Goal: Task Accomplishment & Management: Manage account settings

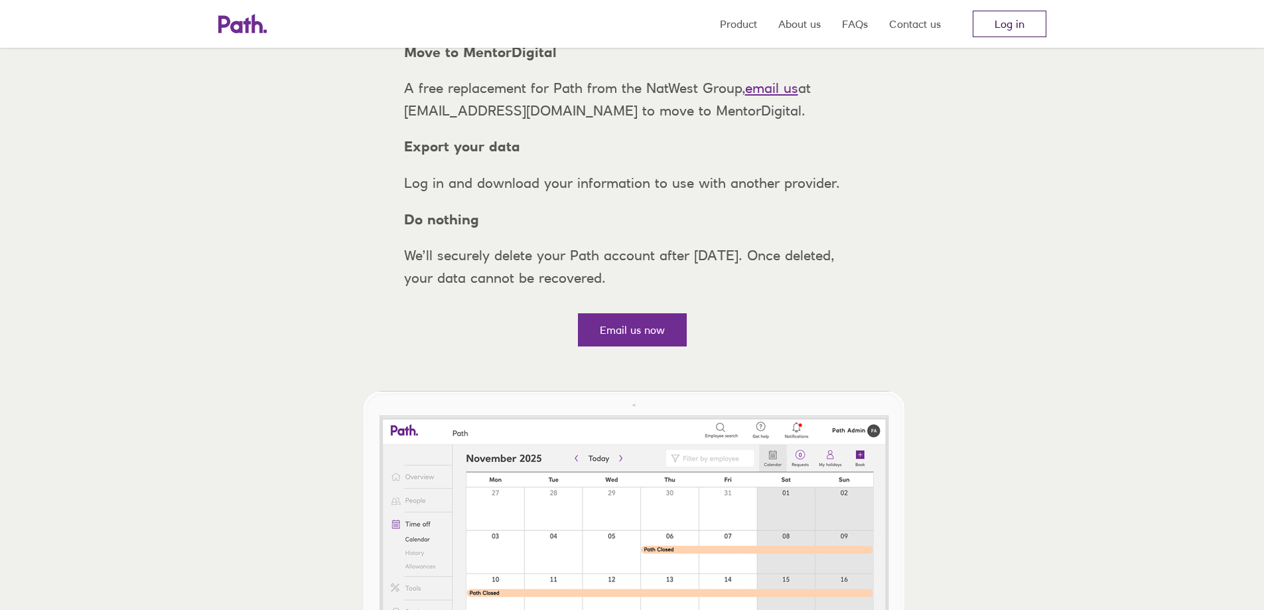
scroll to position [199, 0]
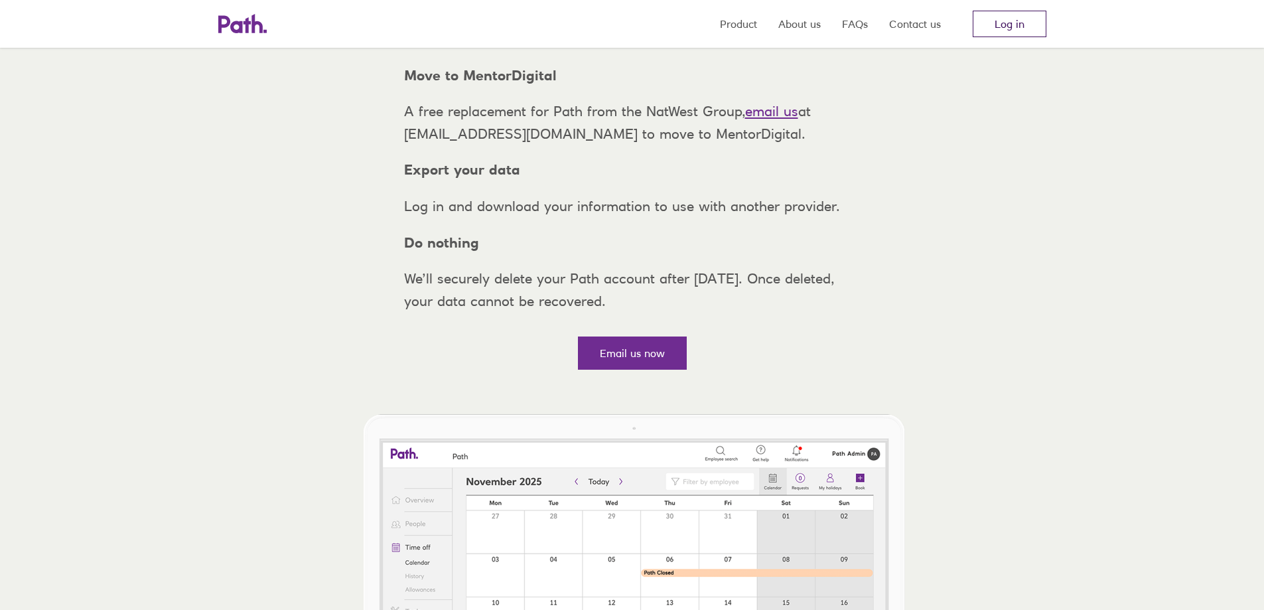
click at [1010, 29] on link "Log in" at bounding box center [1010, 24] width 74 height 27
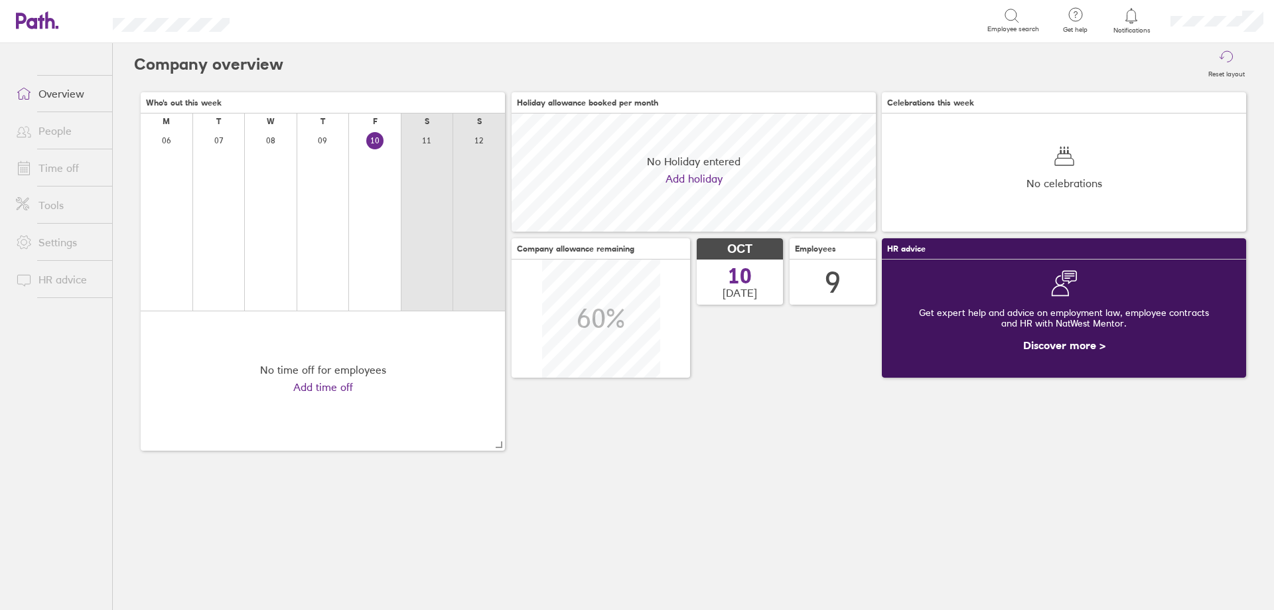
scroll to position [118, 364]
click at [40, 130] on link "People" at bounding box center [58, 130] width 107 height 27
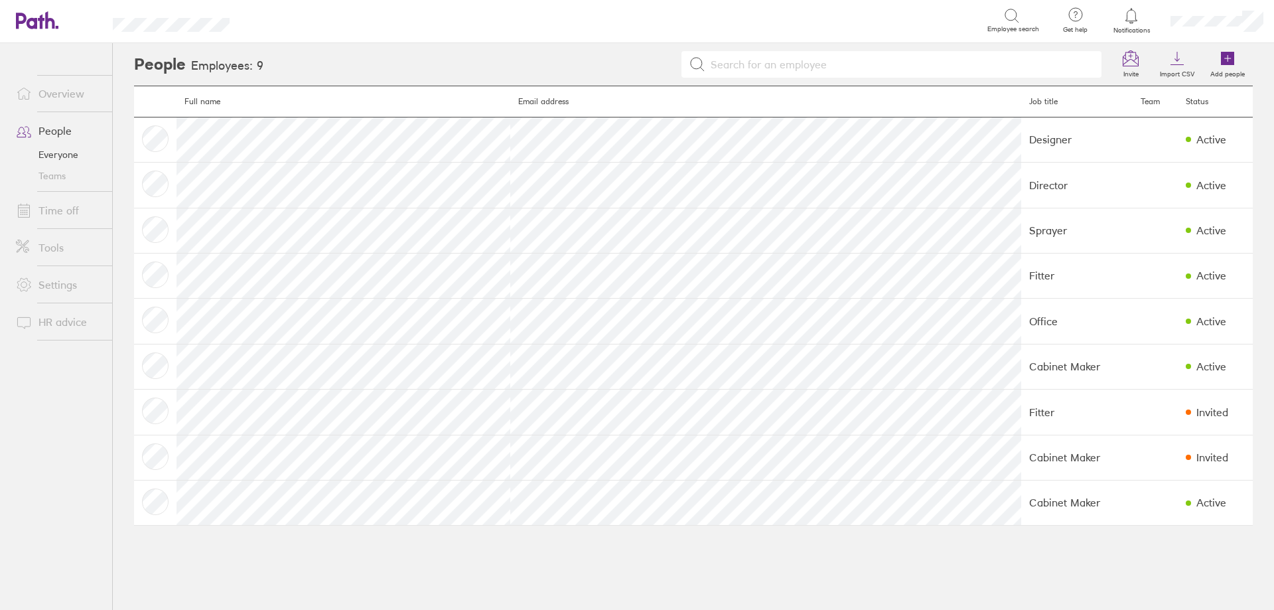
click at [46, 214] on link "Time off" at bounding box center [58, 210] width 107 height 27
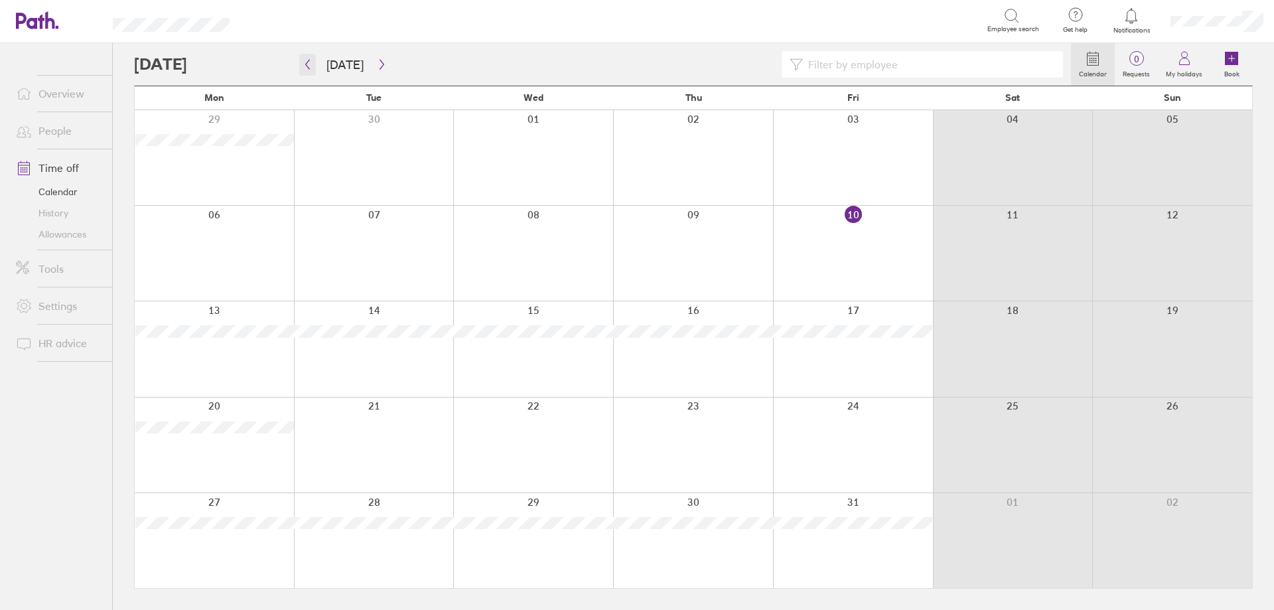
click at [310, 72] on button "button" at bounding box center [307, 65] width 17 height 22
click at [307, 66] on icon "button" at bounding box center [308, 65] width 4 height 10
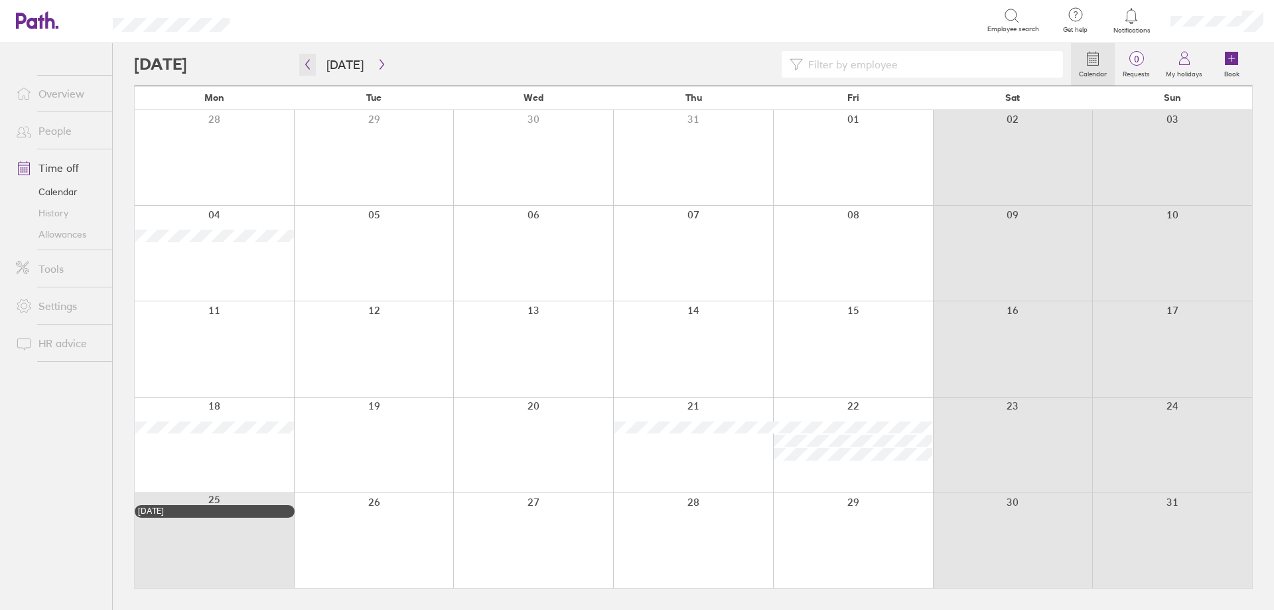
click at [307, 66] on icon "button" at bounding box center [308, 65] width 4 height 10
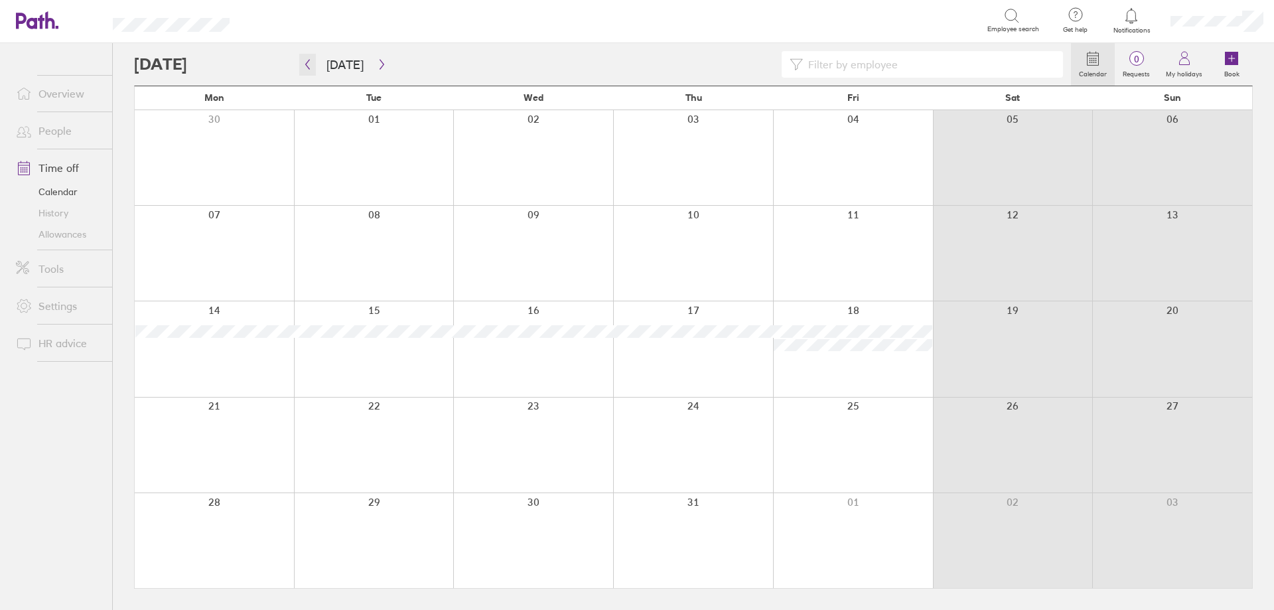
click at [307, 66] on icon "button" at bounding box center [308, 65] width 4 height 10
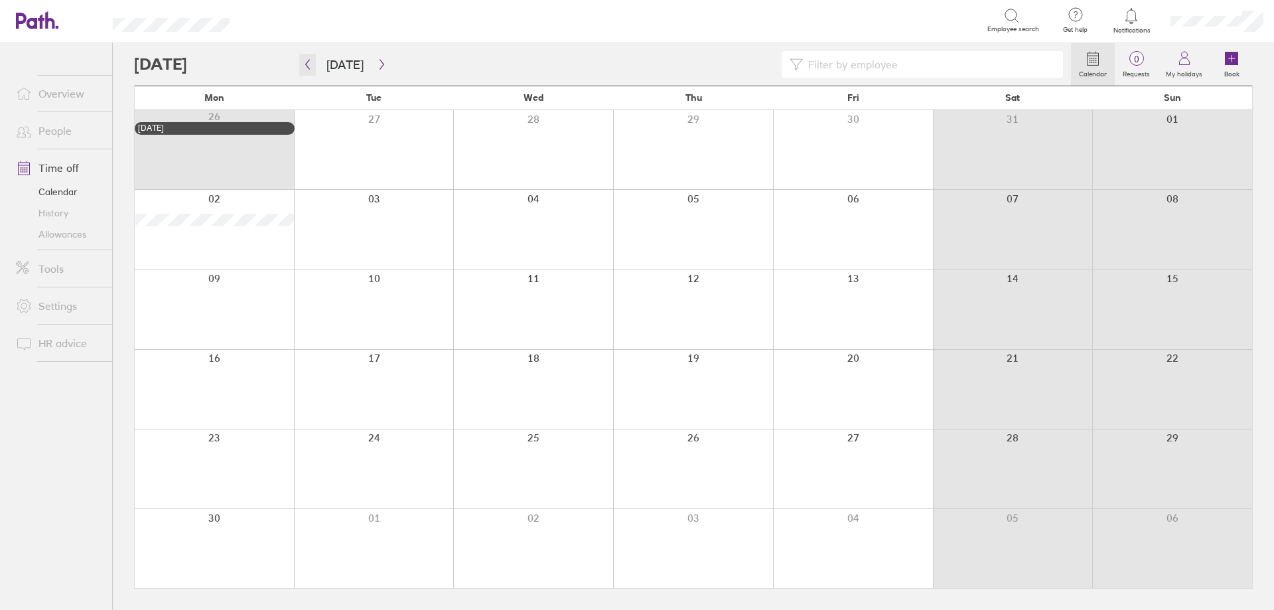
click at [307, 66] on icon "button" at bounding box center [308, 65] width 4 height 10
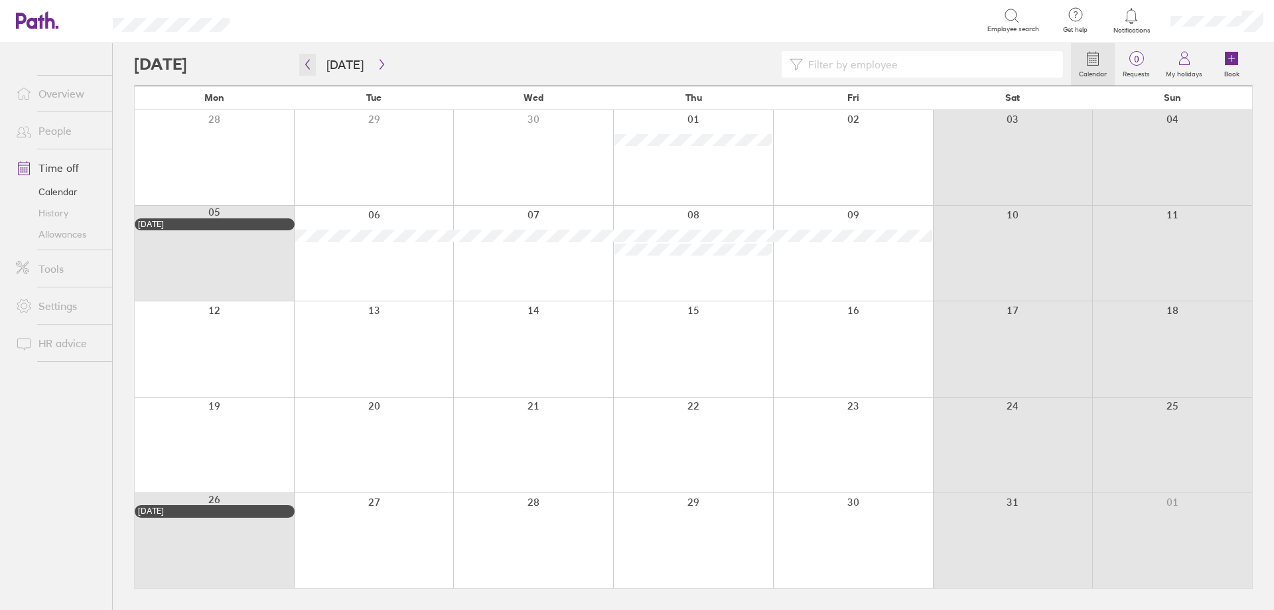
click at [307, 66] on icon "button" at bounding box center [308, 65] width 4 height 10
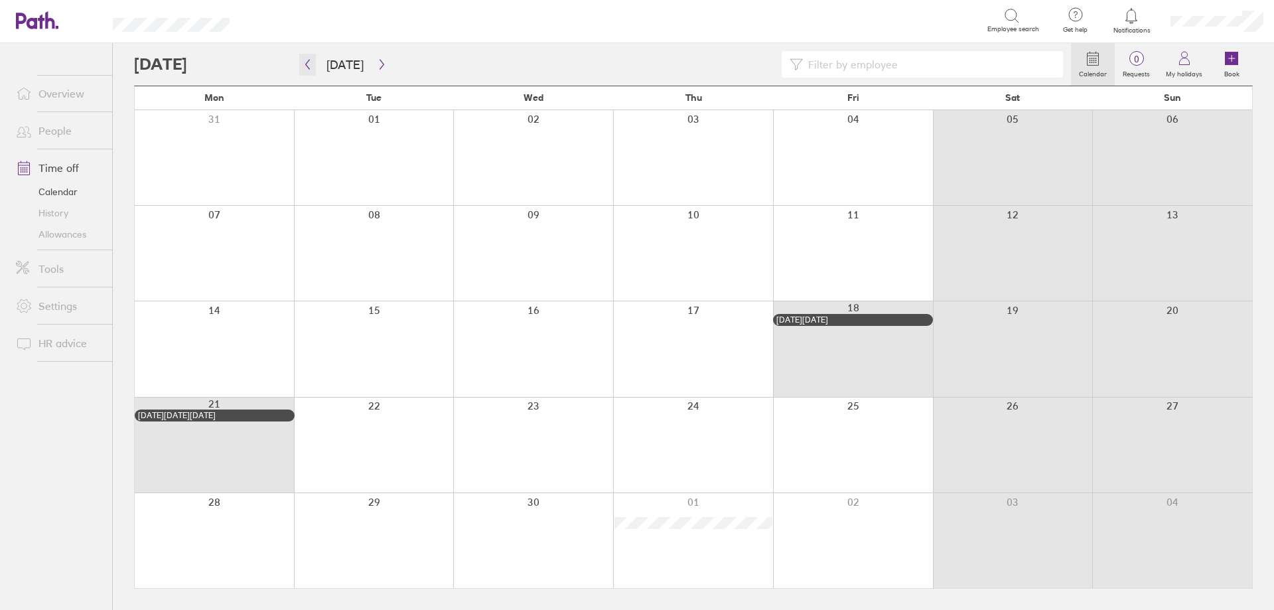
click at [307, 66] on icon "button" at bounding box center [308, 65] width 4 height 10
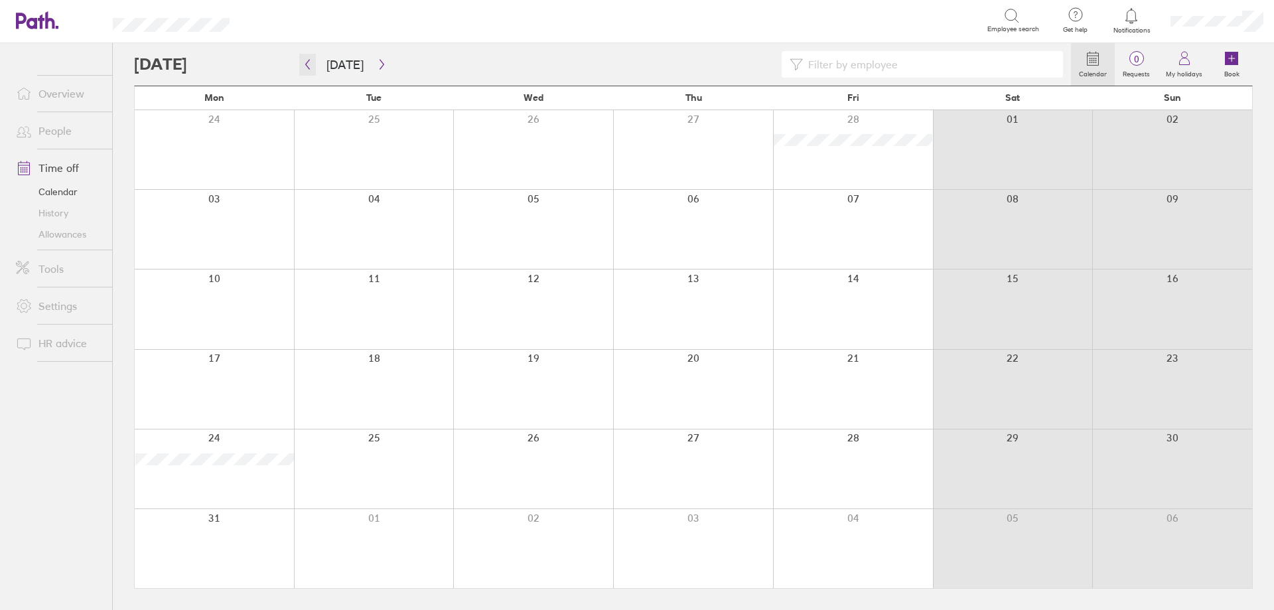
click at [307, 66] on icon "button" at bounding box center [308, 65] width 4 height 10
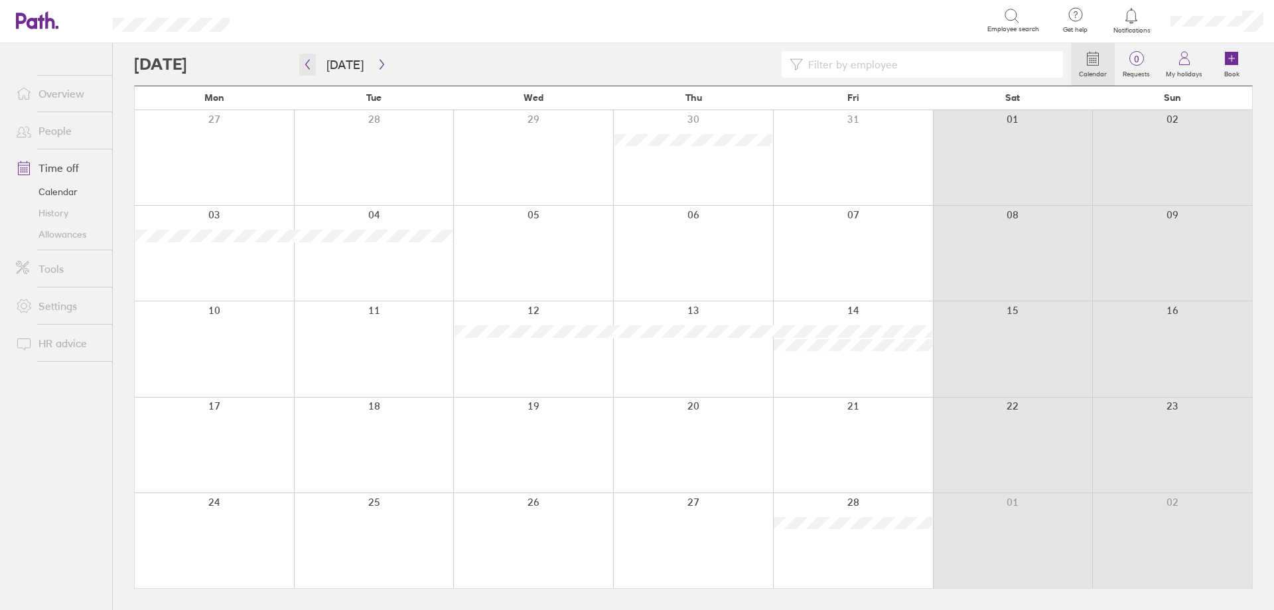
click at [307, 66] on icon "button" at bounding box center [308, 65] width 4 height 10
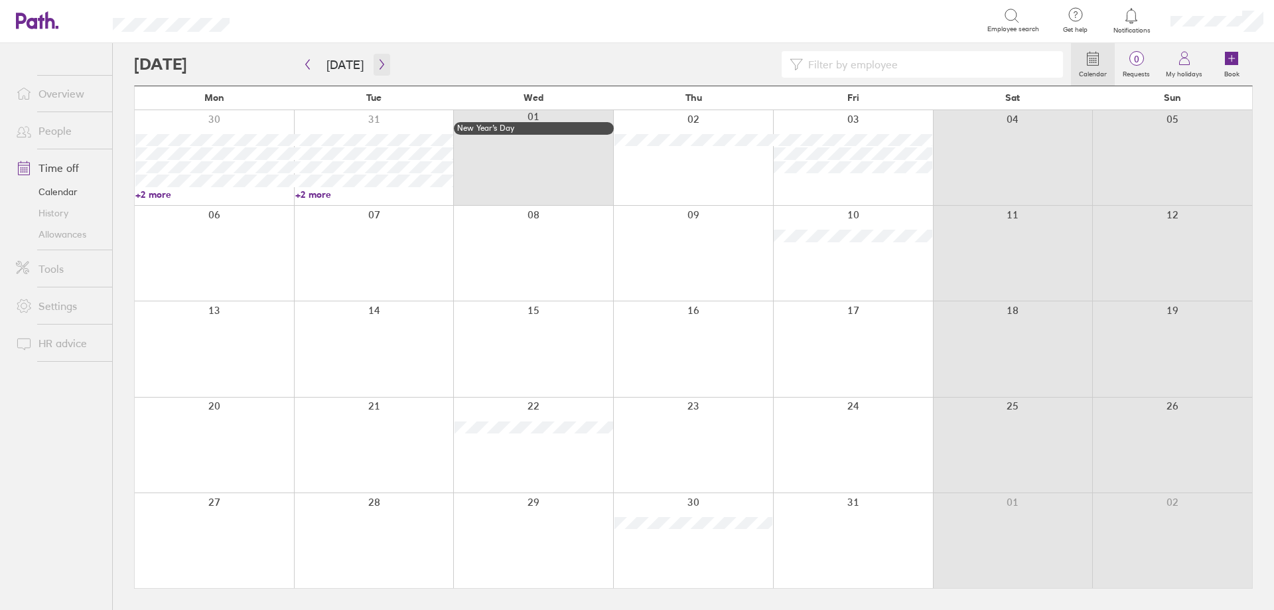
click at [377, 66] on icon "button" at bounding box center [382, 64] width 10 height 11
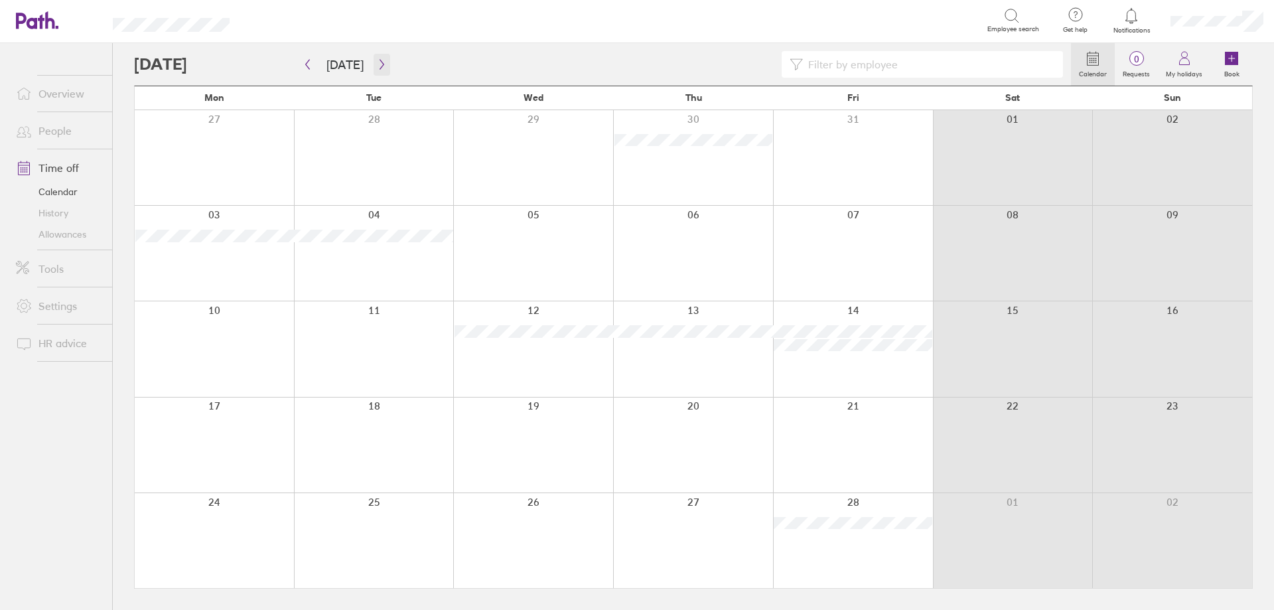
click at [377, 62] on icon "button" at bounding box center [382, 64] width 10 height 11
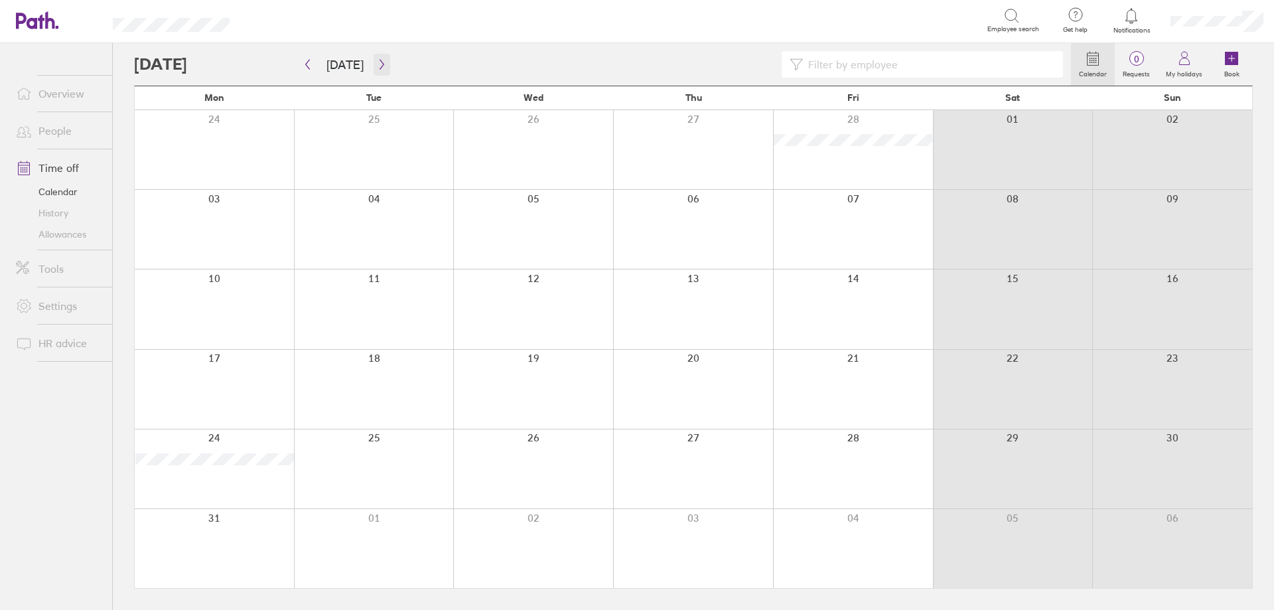
click at [380, 68] on icon "button" at bounding box center [382, 64] width 10 height 11
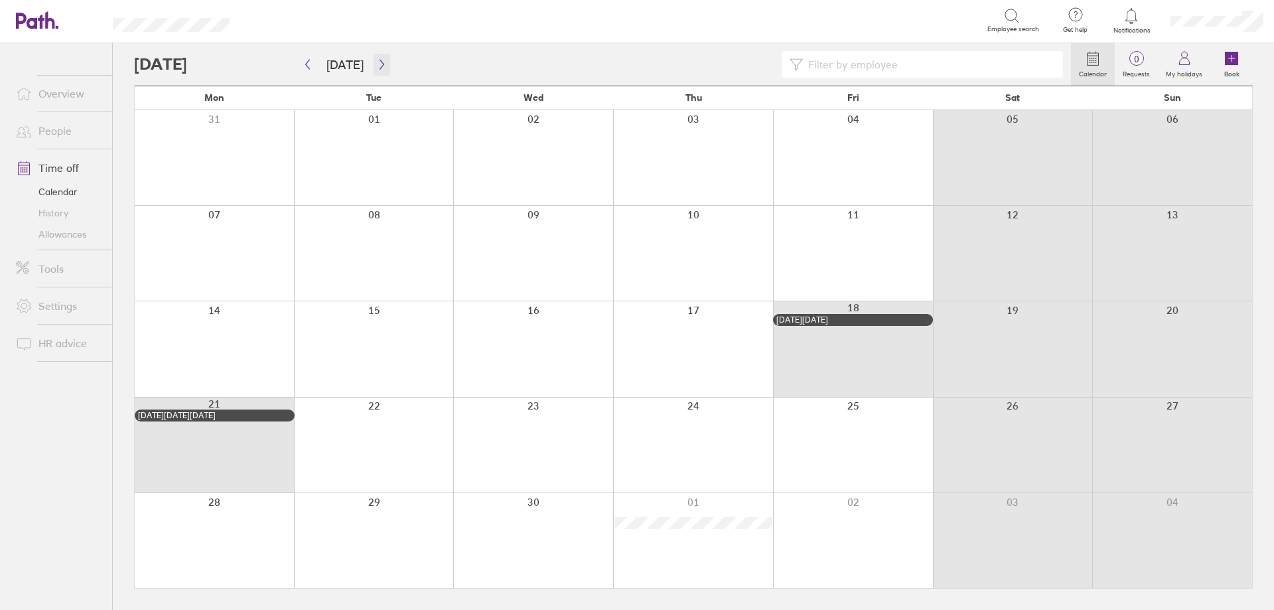
click at [378, 67] on icon "button" at bounding box center [382, 64] width 10 height 11
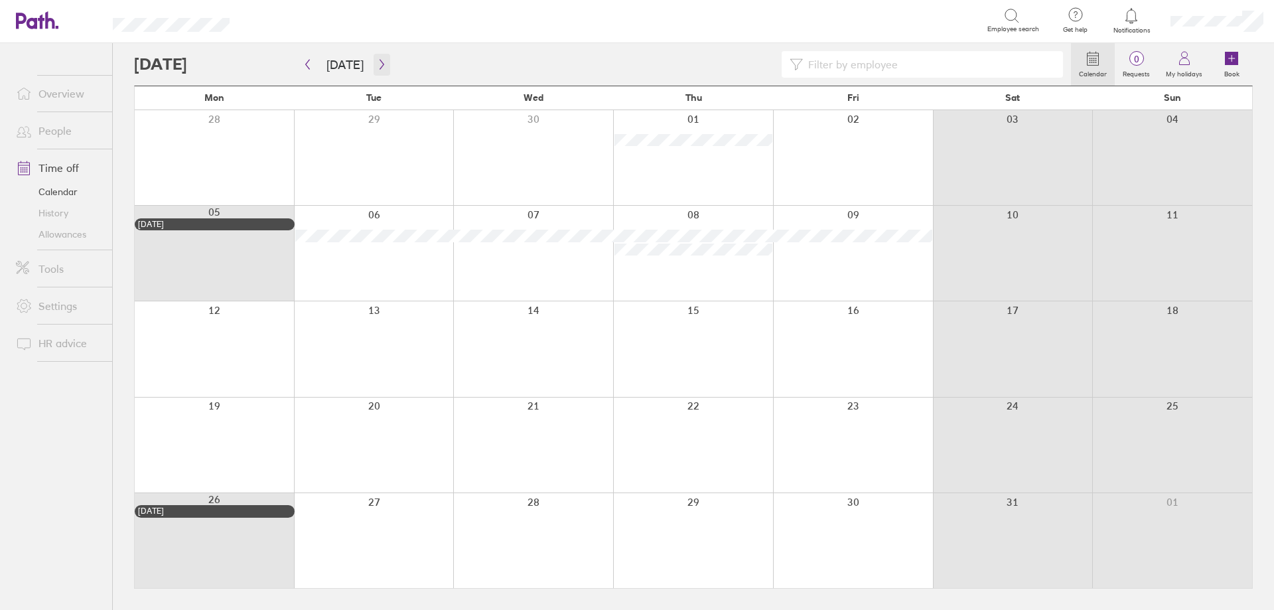
click at [379, 60] on icon "button" at bounding box center [382, 64] width 10 height 11
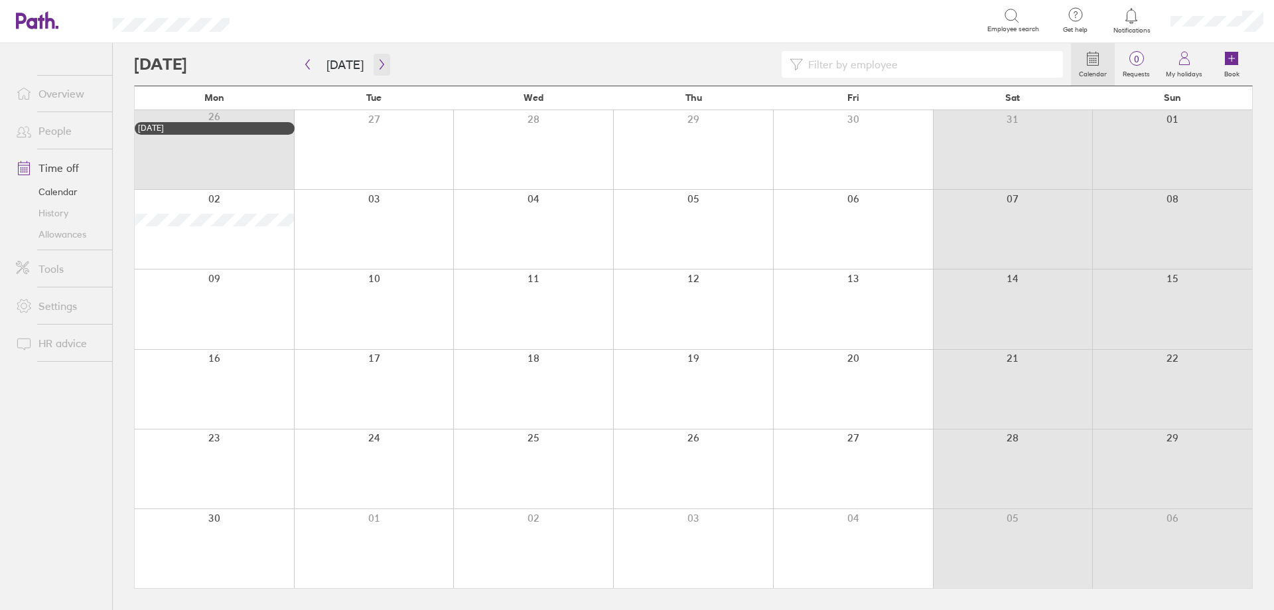
click at [376, 70] on button "button" at bounding box center [381, 65] width 17 height 22
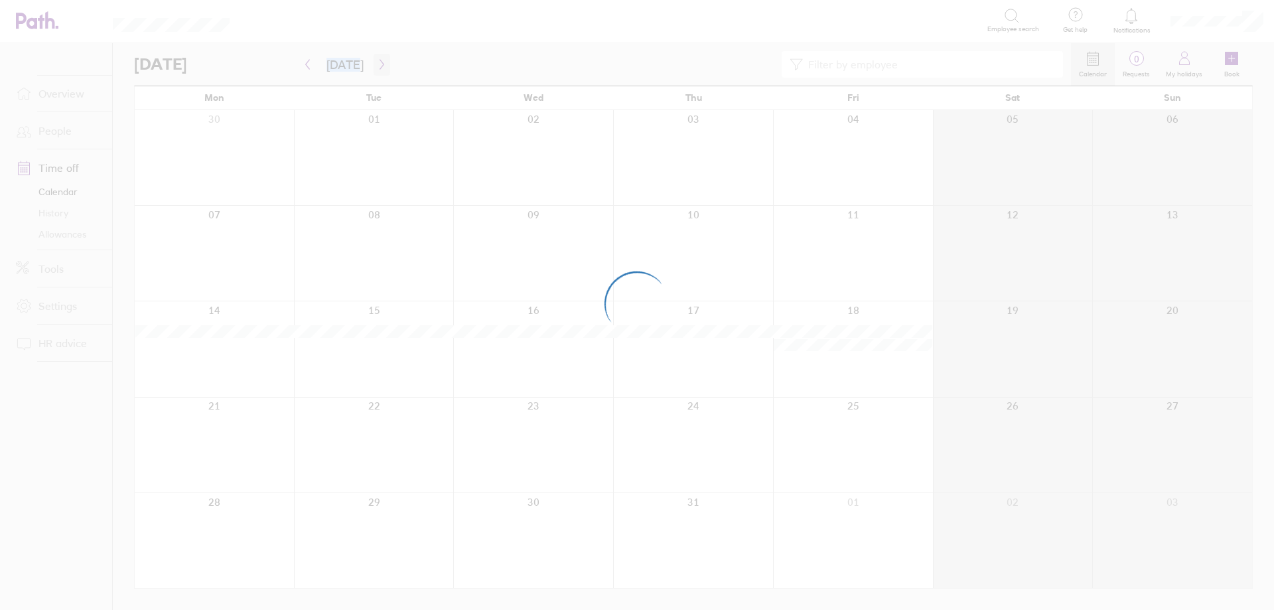
click at [376, 70] on div at bounding box center [637, 305] width 1274 height 610
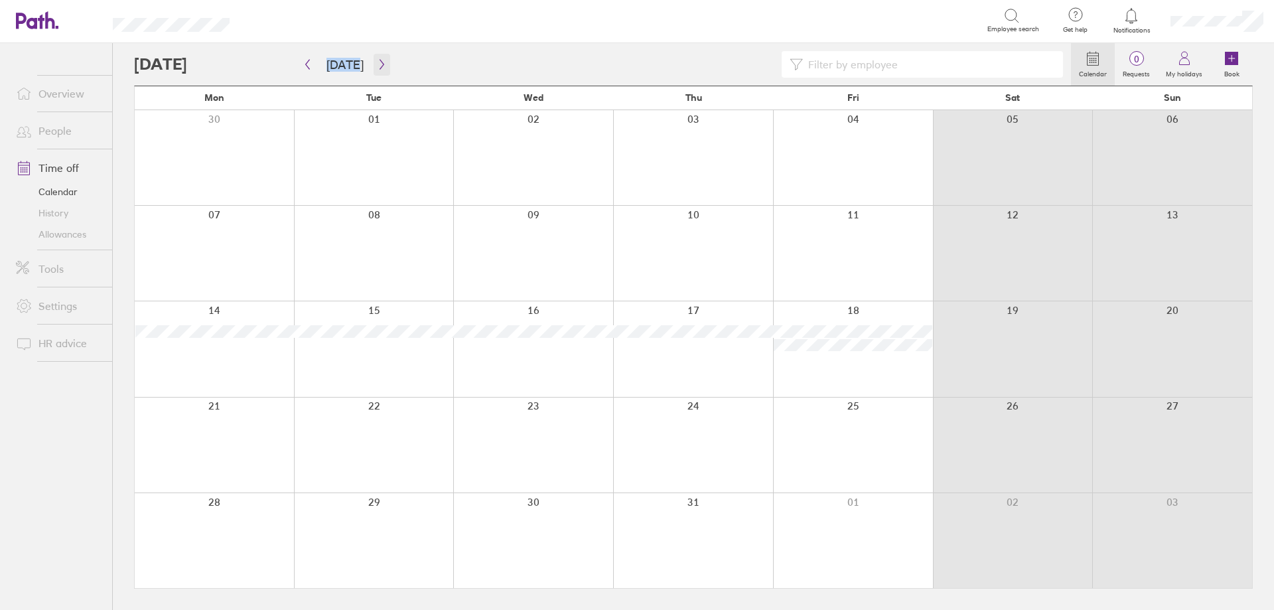
click at [380, 61] on icon "button" at bounding box center [382, 64] width 10 height 11
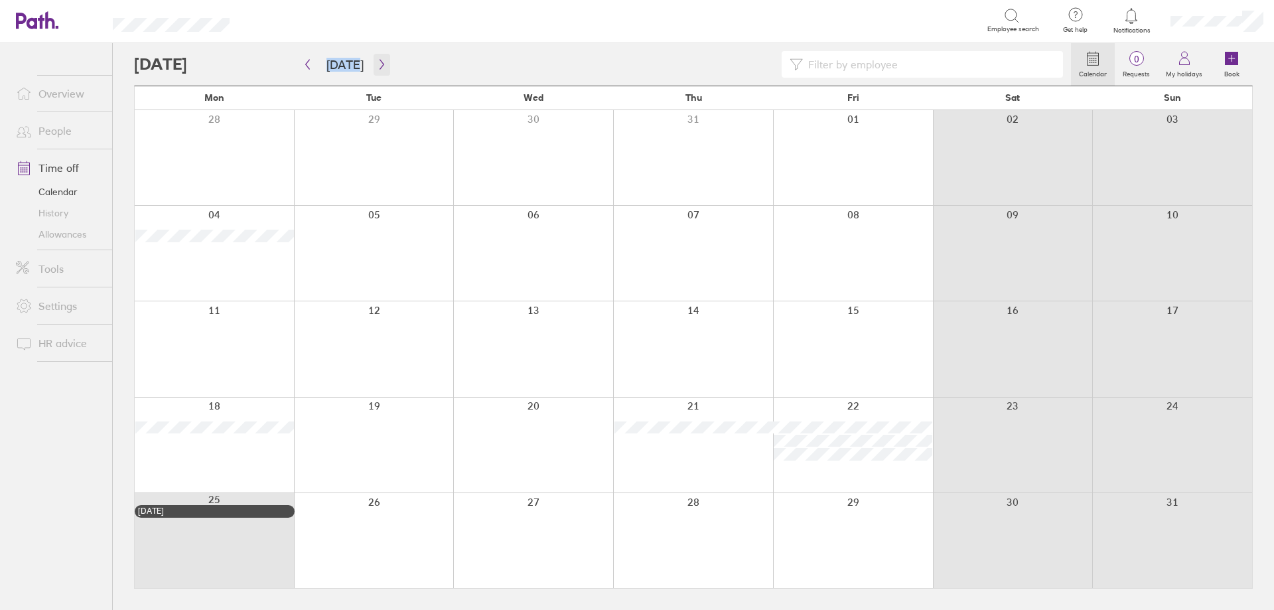
click at [379, 68] on icon "button" at bounding box center [382, 64] width 10 height 11
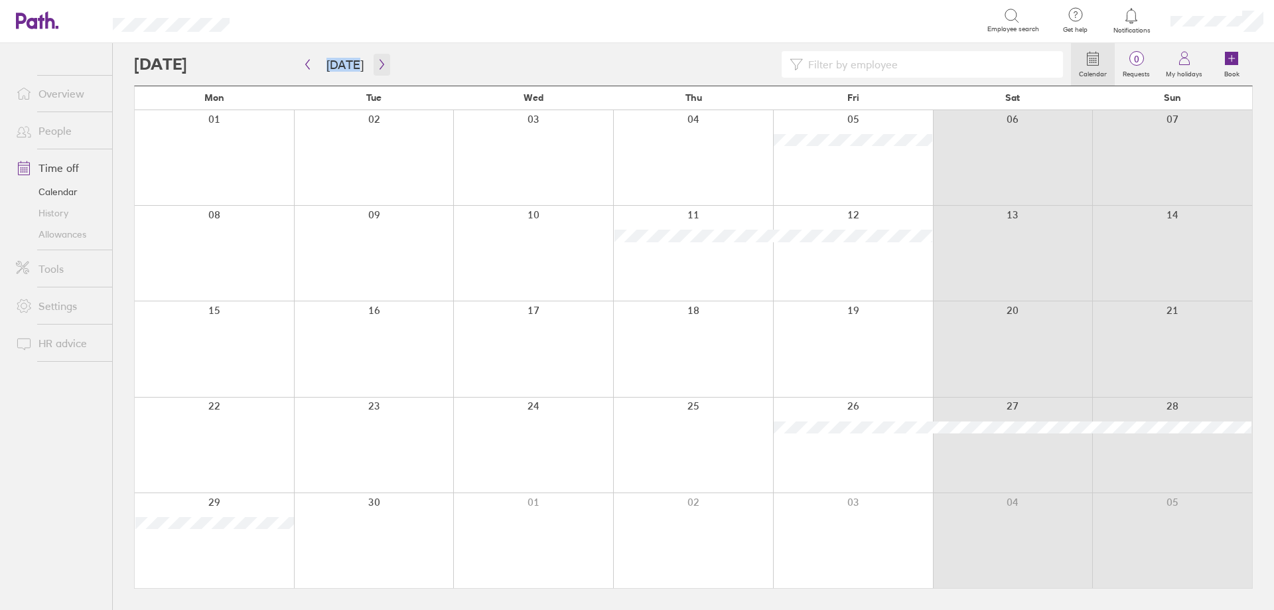
click at [379, 64] on icon "button" at bounding box center [382, 64] width 10 height 11
click at [385, 66] on button "button" at bounding box center [381, 65] width 17 height 22
click at [379, 64] on icon "button" at bounding box center [382, 64] width 10 height 11
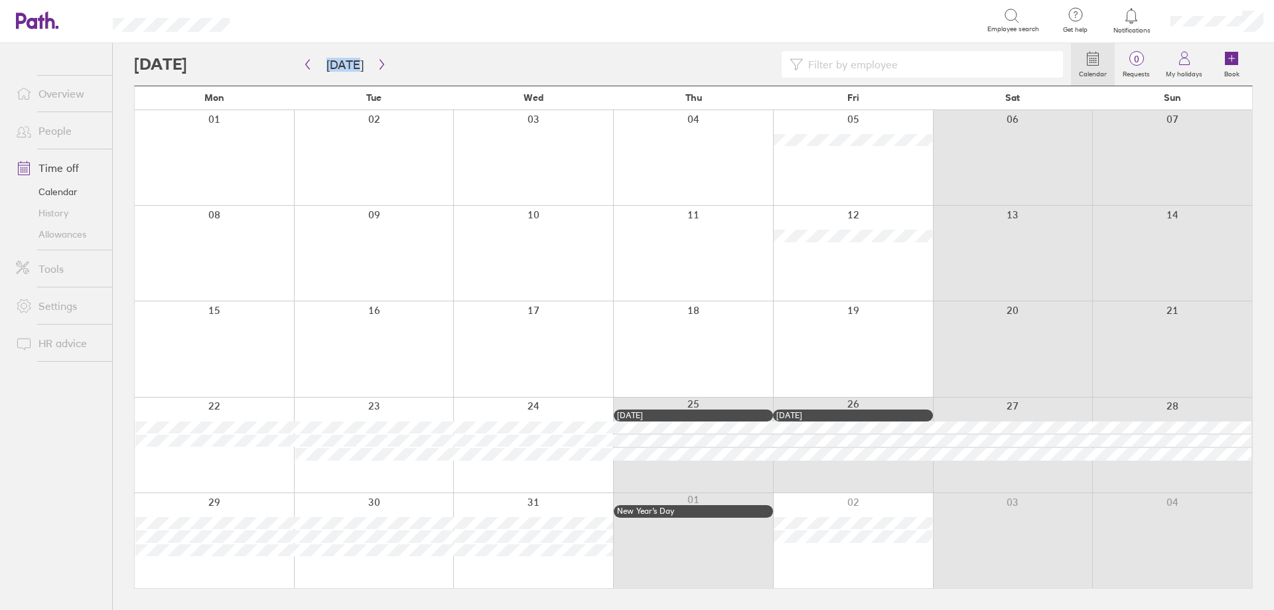
click at [76, 85] on link "Overview" at bounding box center [58, 93] width 107 height 27
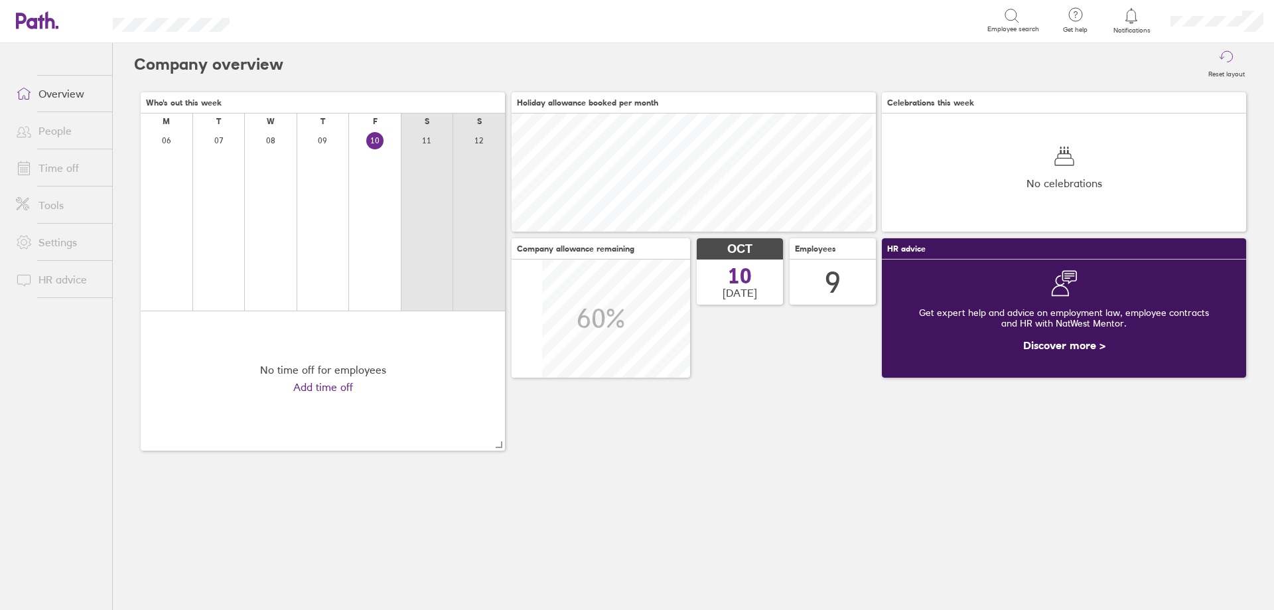
scroll to position [118, 364]
click at [36, 31] on link at bounding box center [37, 21] width 42 height 20
click at [56, 171] on link "Time off" at bounding box center [58, 168] width 107 height 27
